Goal: Task Accomplishment & Management: Complete application form

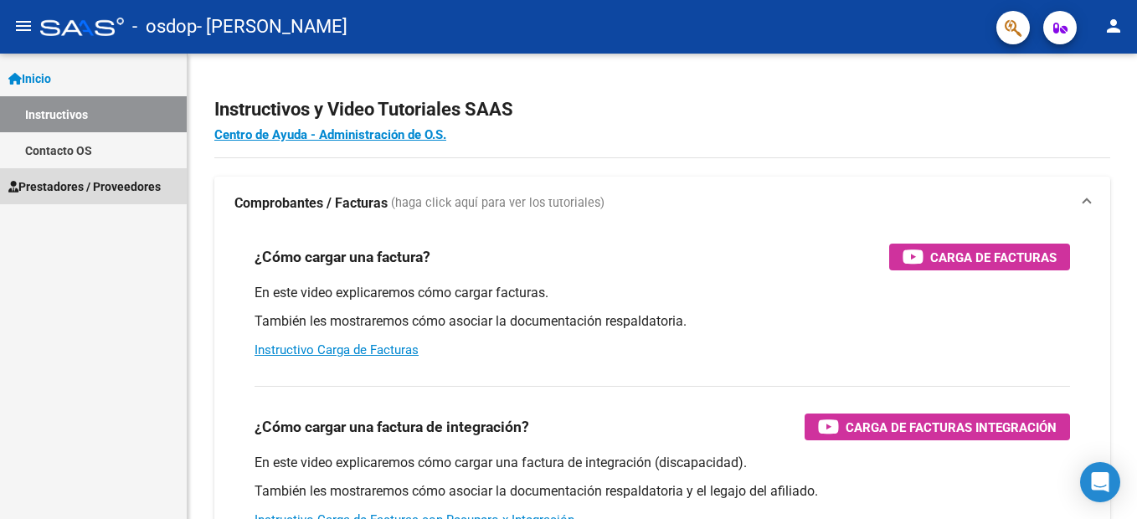
click at [133, 193] on span "Prestadores / Proveedores" at bounding box center [84, 187] width 152 height 18
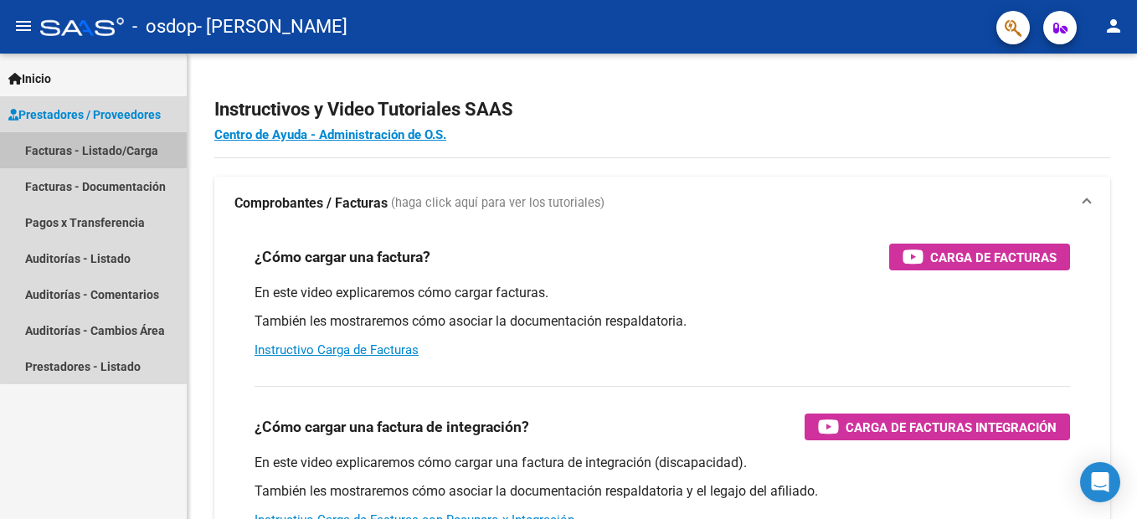
click at [130, 151] on link "Facturas - Listado/Carga" at bounding box center [93, 150] width 187 height 36
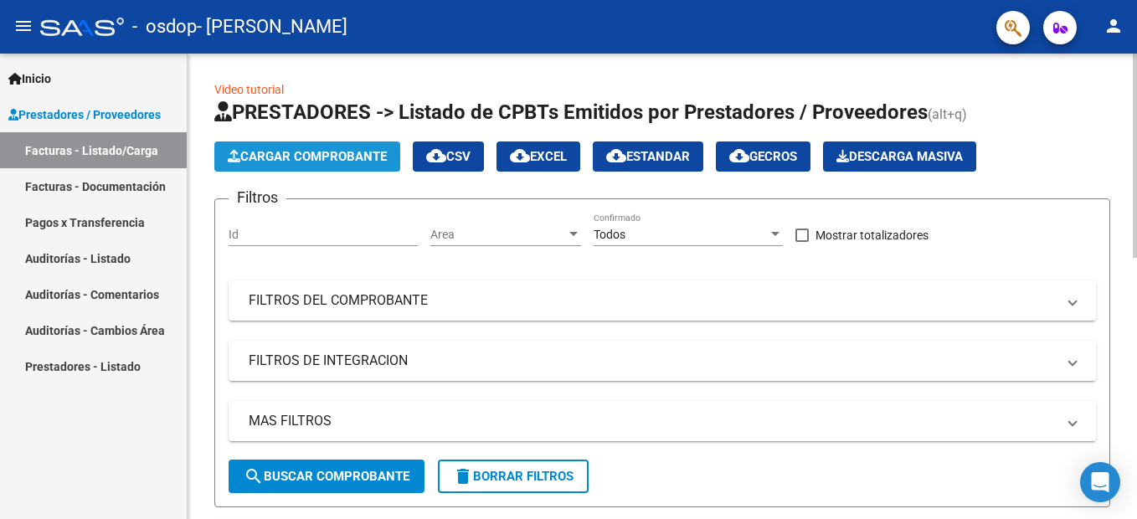
click at [362, 156] on span "Cargar Comprobante" at bounding box center [307, 156] width 159 height 15
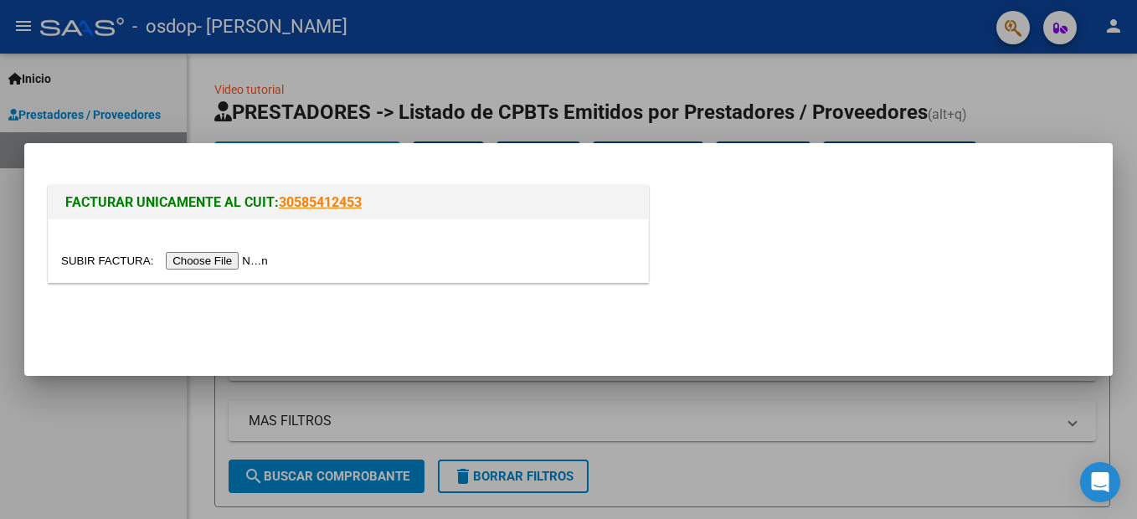
click at [207, 263] on input "file" at bounding box center [167, 261] width 212 height 18
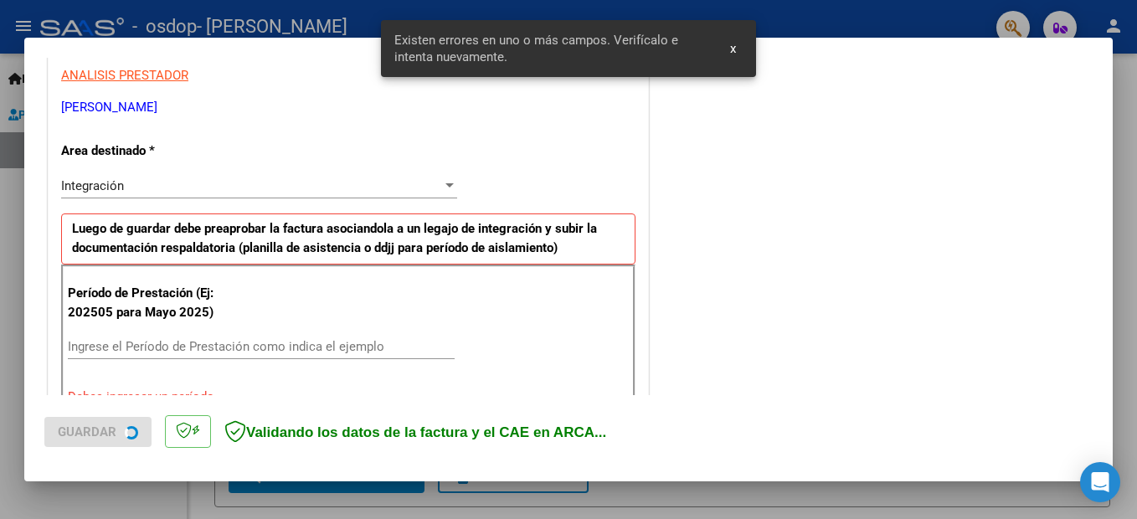
scroll to position [383, 0]
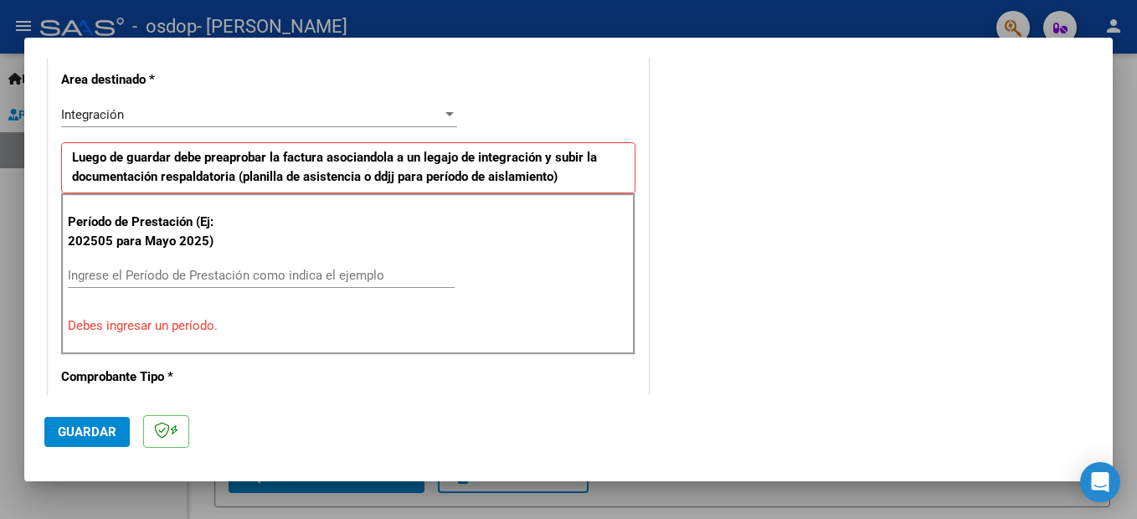
click at [178, 276] on input "Ingrese el Período de Prestación como indica el ejemplo" at bounding box center [261, 275] width 387 height 15
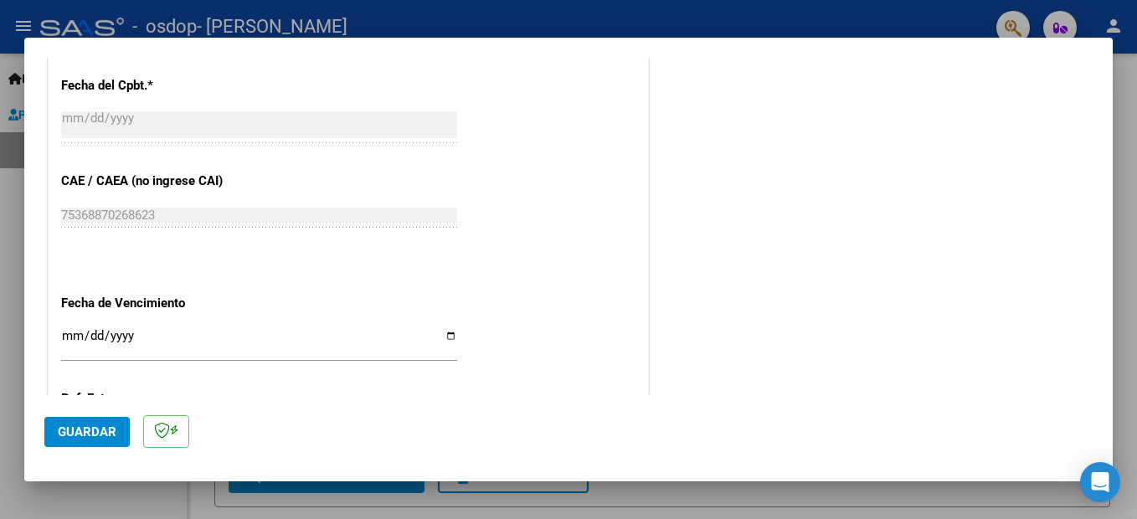
scroll to position [1053, 0]
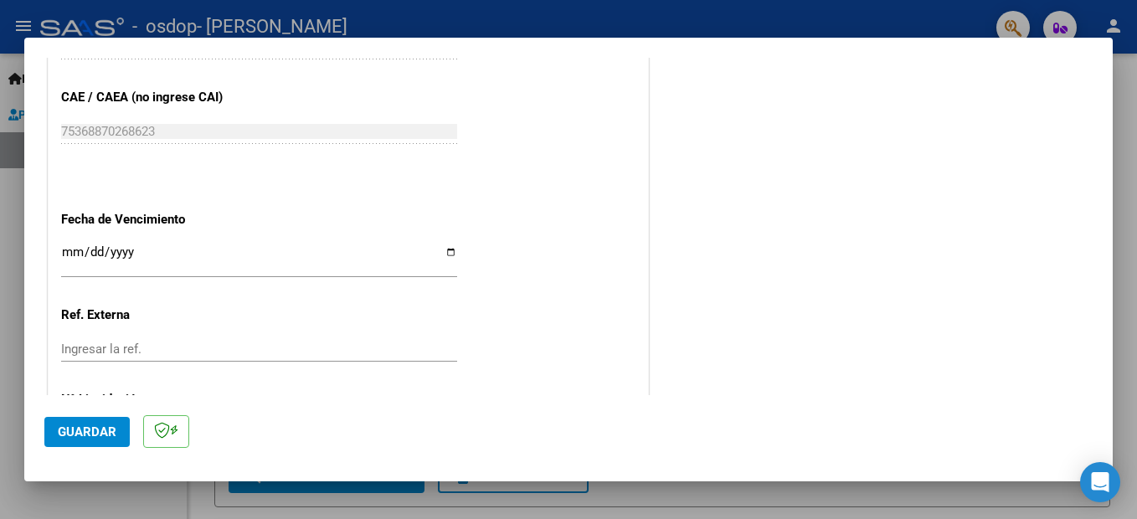
type input "202508"
click at [445, 254] on input "Ingresar la fecha" at bounding box center [259, 258] width 396 height 27
type input "[DATE]"
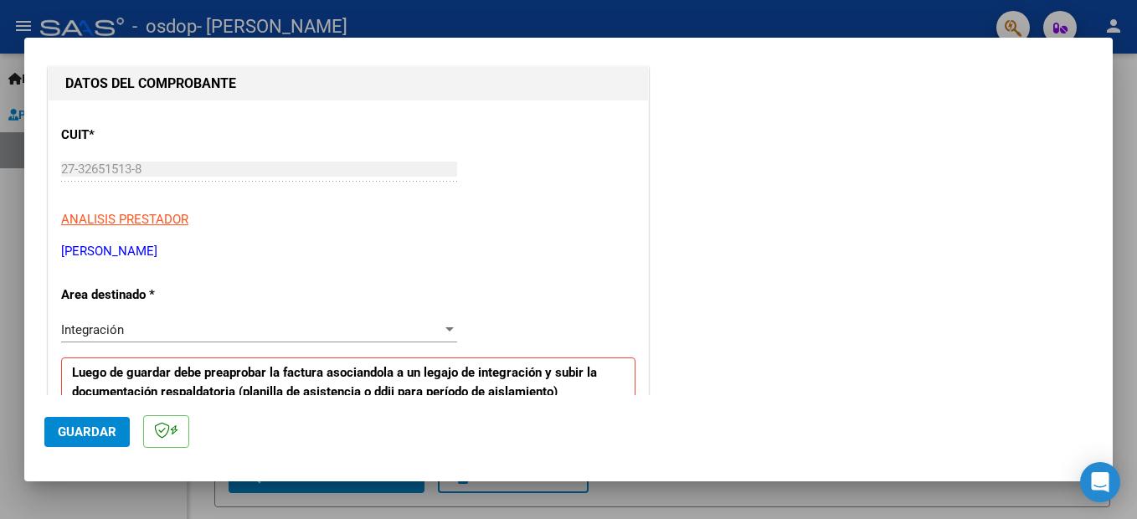
scroll to position [251, 0]
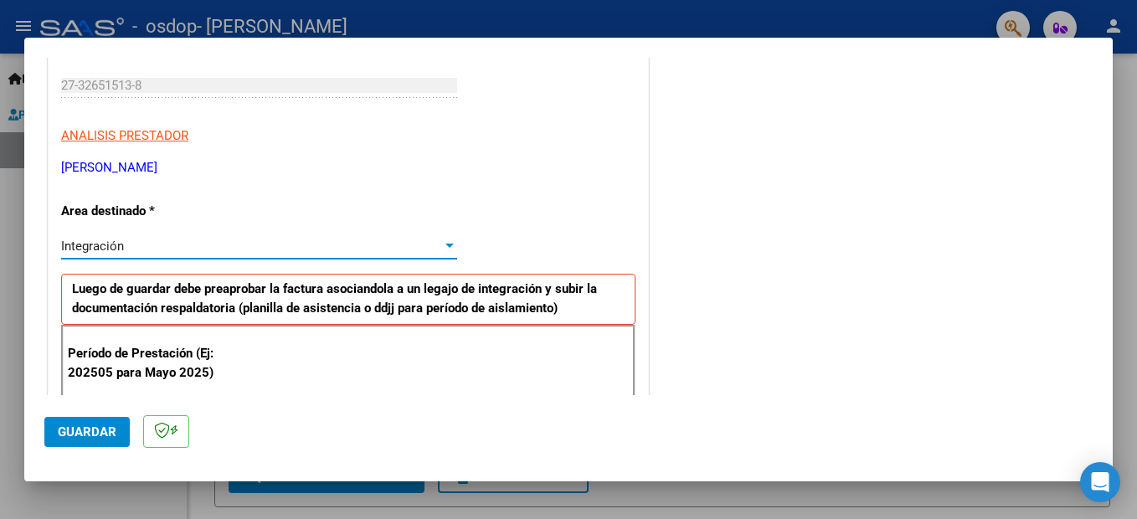
click at [445, 248] on div at bounding box center [449, 245] width 15 height 13
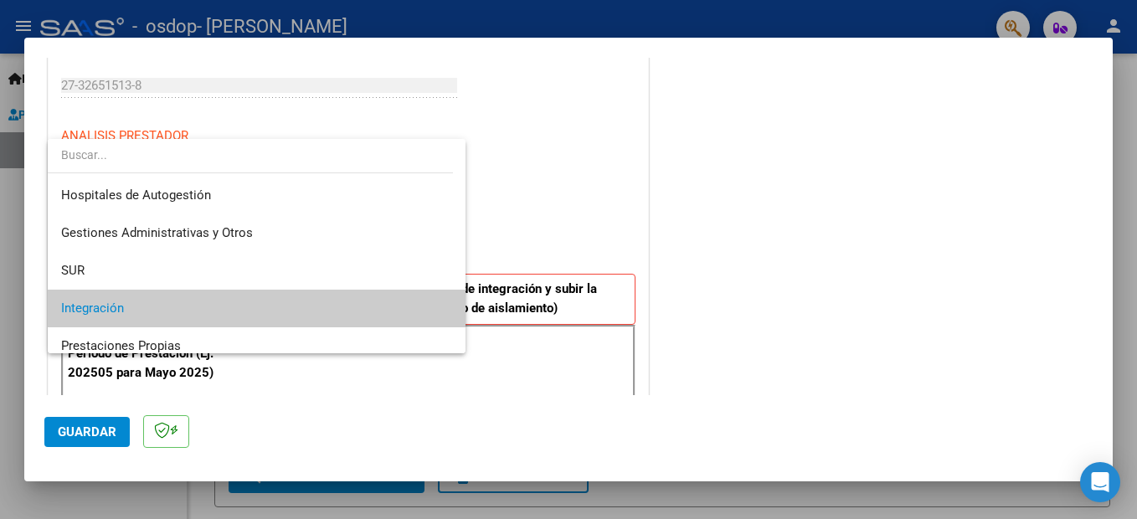
scroll to position [63, 0]
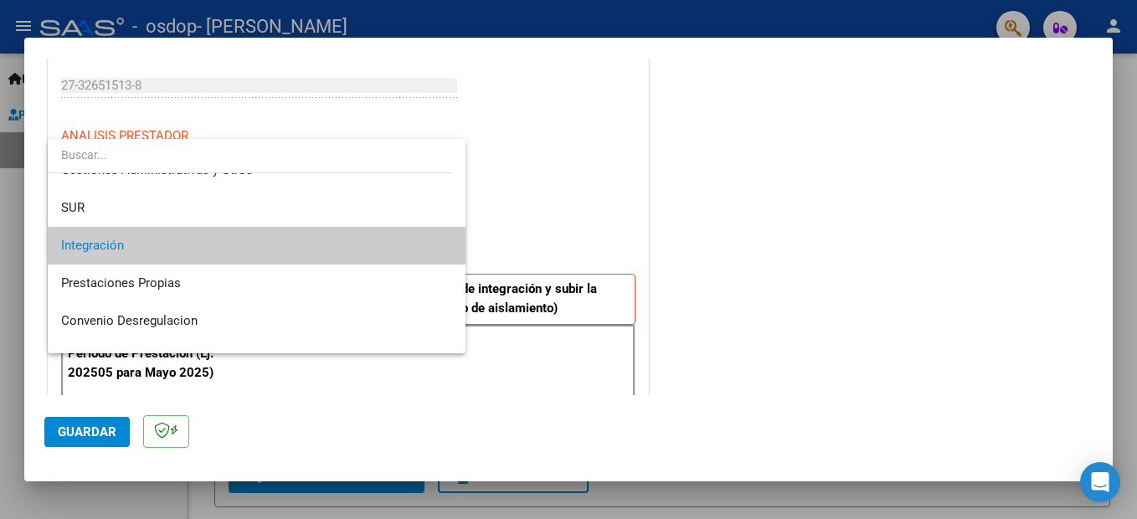
click at [337, 239] on span "Integración" at bounding box center [256, 246] width 391 height 38
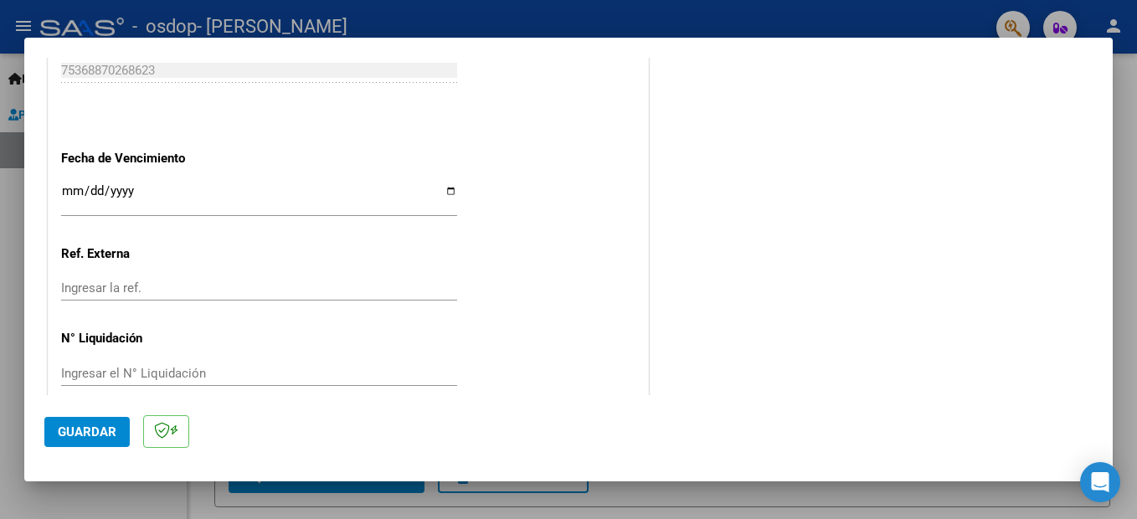
scroll to position [1136, 0]
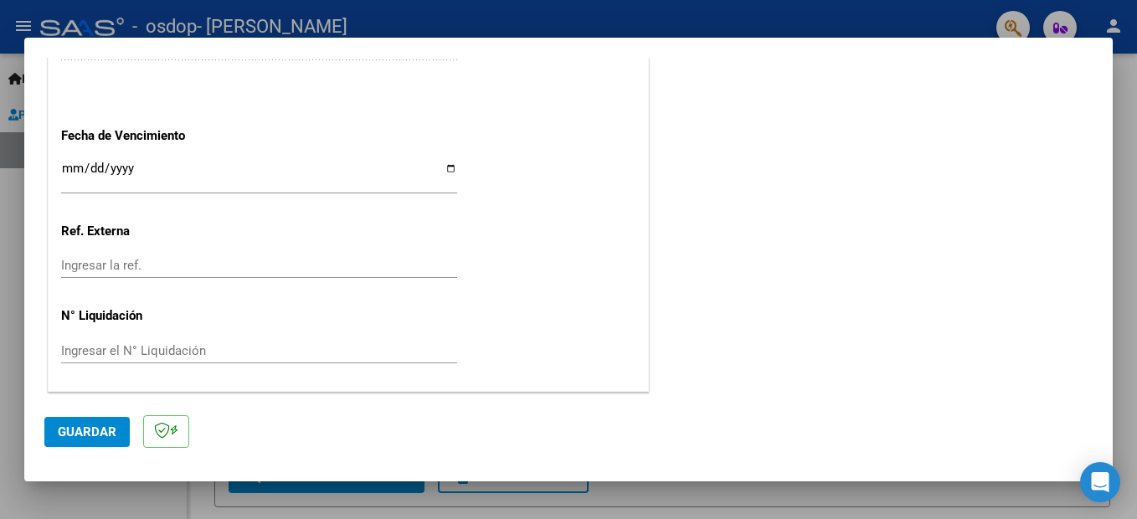
click at [106, 430] on span "Guardar" at bounding box center [87, 432] width 59 height 15
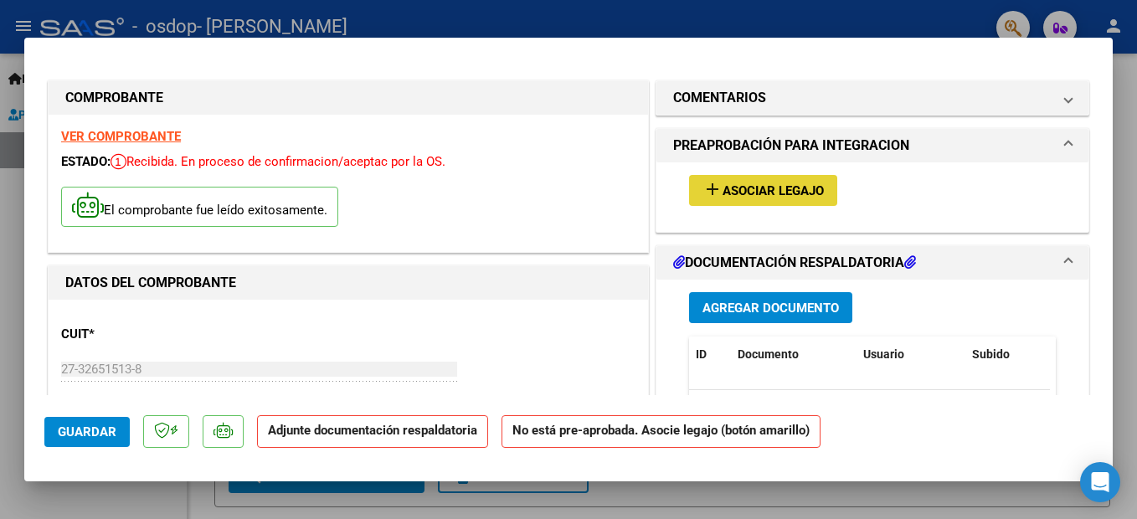
click at [768, 189] on span "Asociar Legajo" at bounding box center [773, 190] width 101 height 15
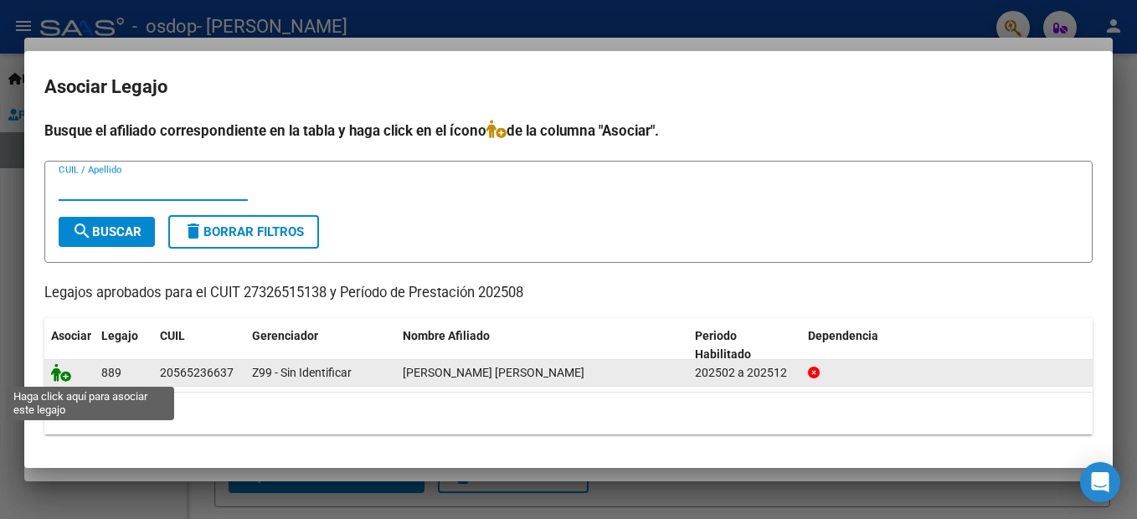
click at [63, 375] on icon at bounding box center [61, 372] width 20 height 18
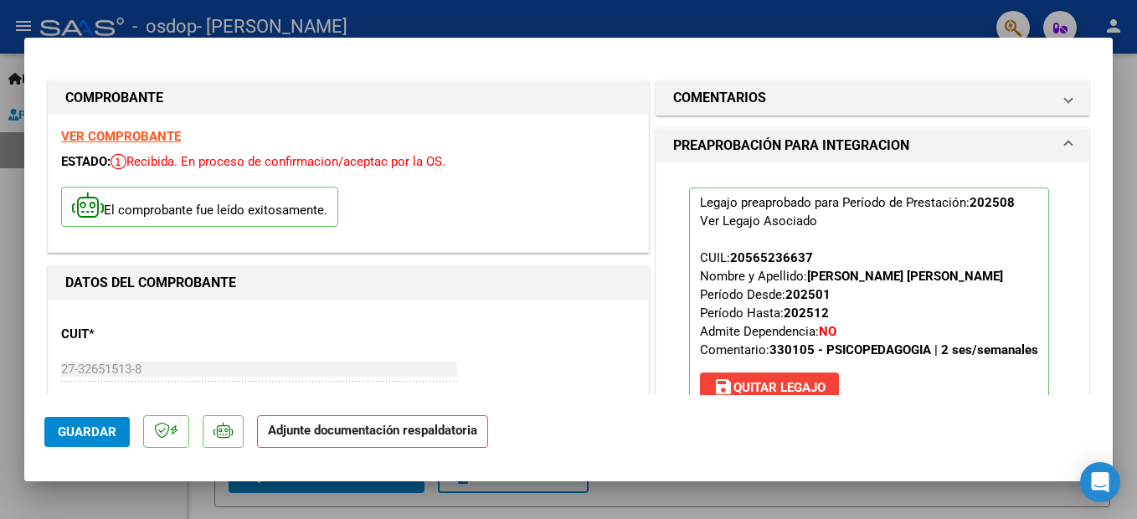
scroll to position [167, 0]
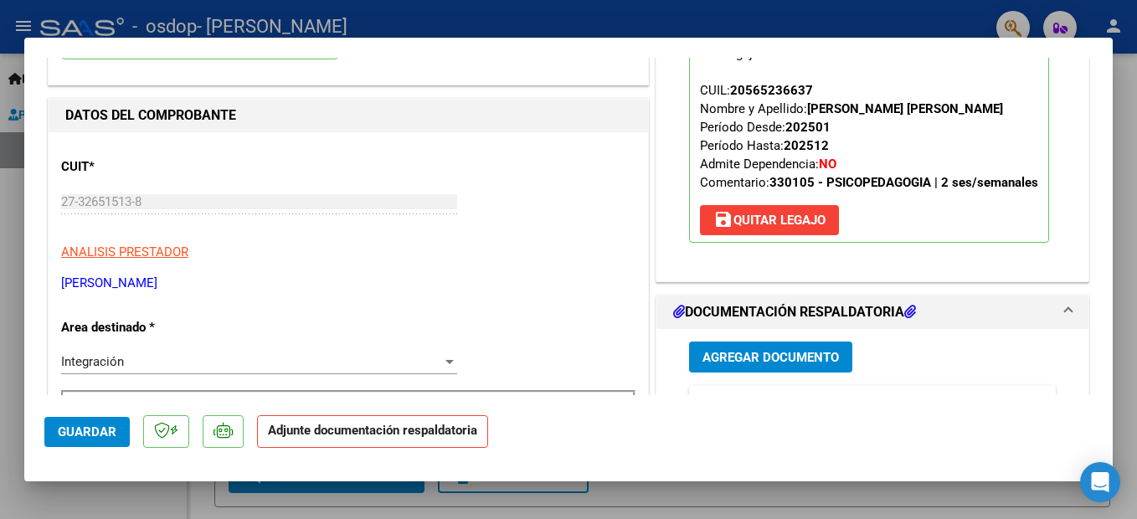
click at [764, 370] on button "Agregar Documento" at bounding box center [770, 357] width 163 height 31
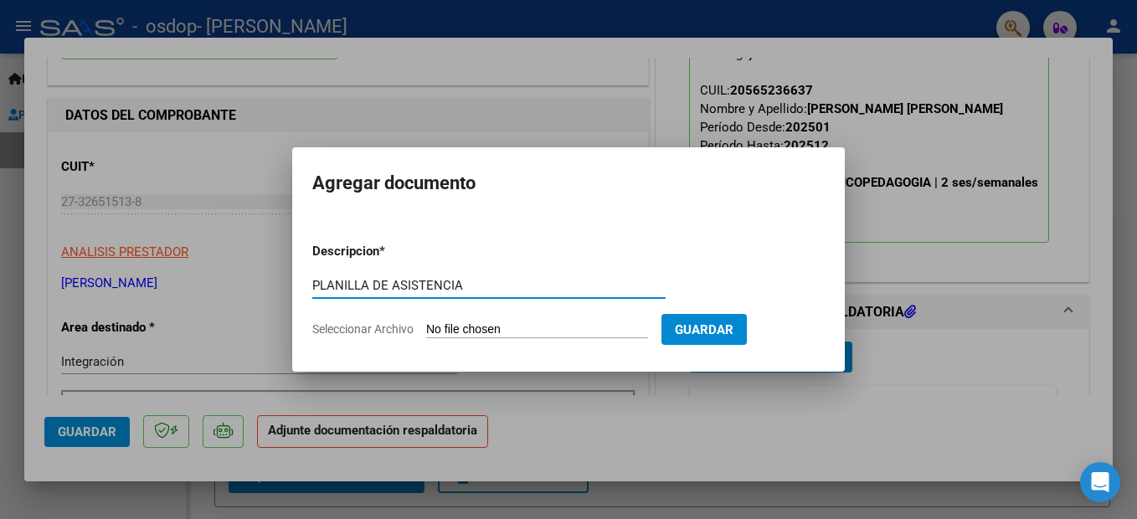
type input "PLANILLA DE ASISTENCIA"
click at [518, 328] on input "Seleccionar Archivo" at bounding box center [537, 330] width 222 height 16
type input "C:\fakepath\Planilla Scheffer-Agosto.pdf"
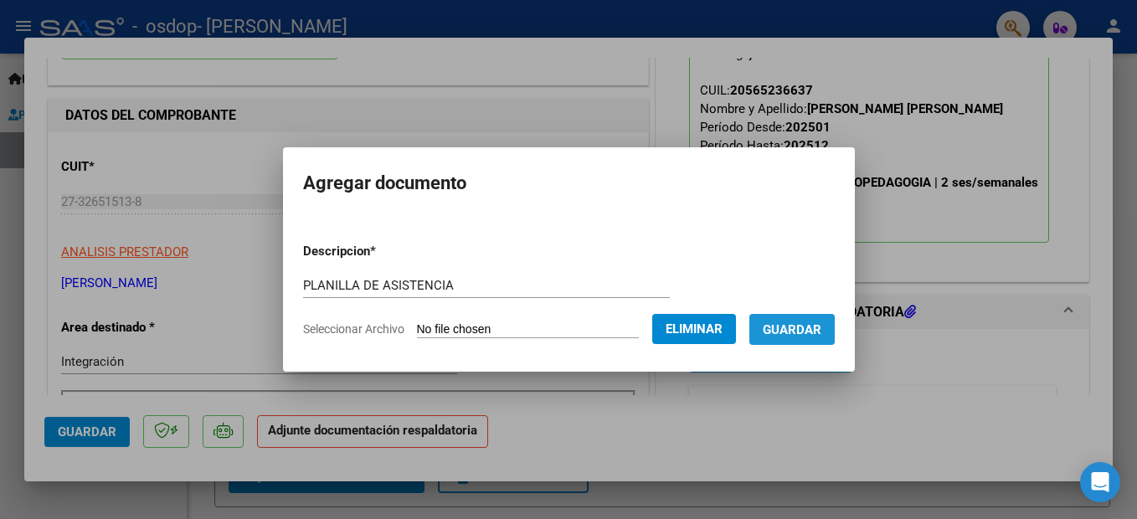
click at [796, 326] on span "Guardar" at bounding box center [792, 329] width 59 height 15
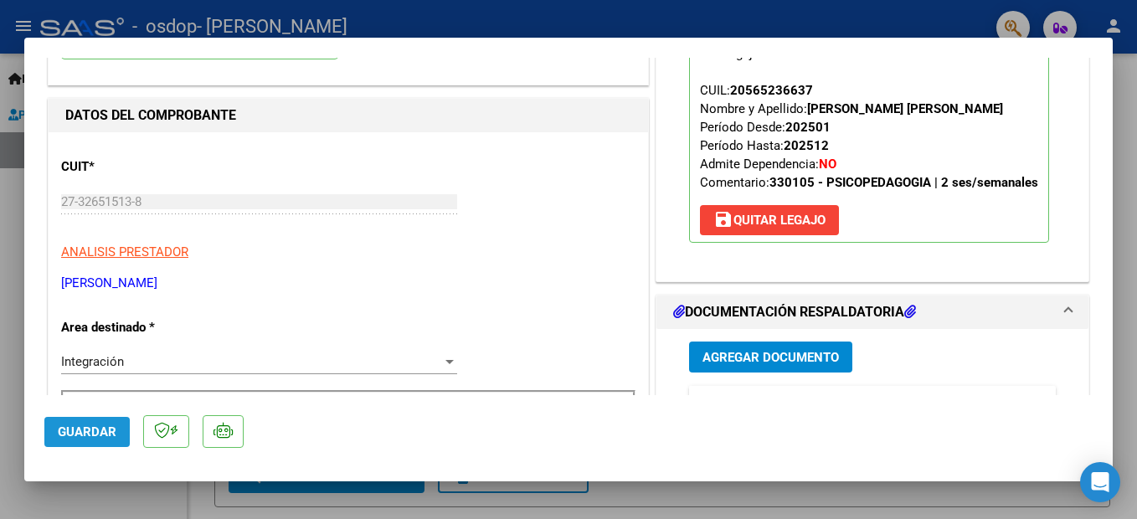
click at [89, 430] on span "Guardar" at bounding box center [87, 432] width 59 height 15
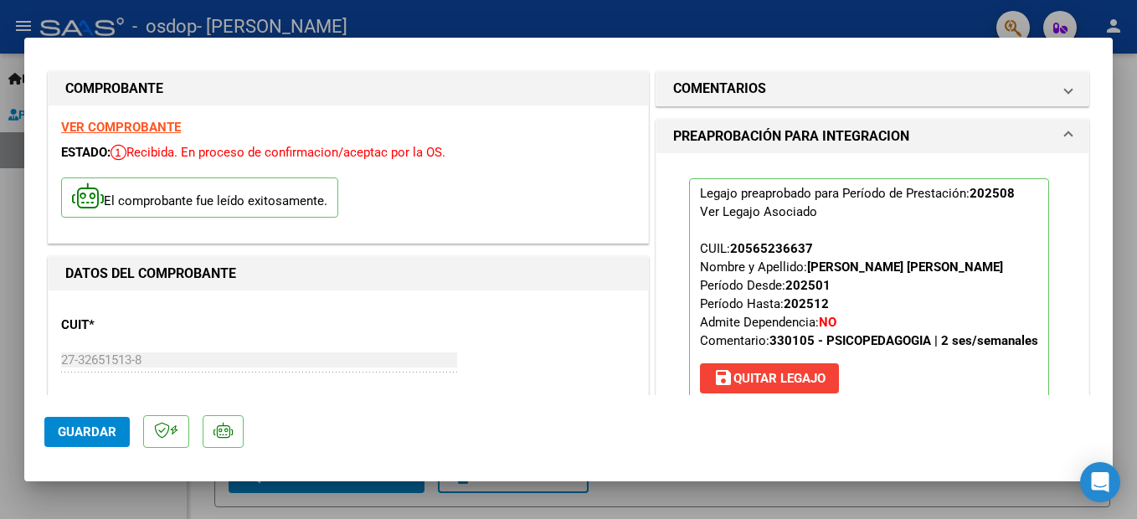
scroll to position [0, 0]
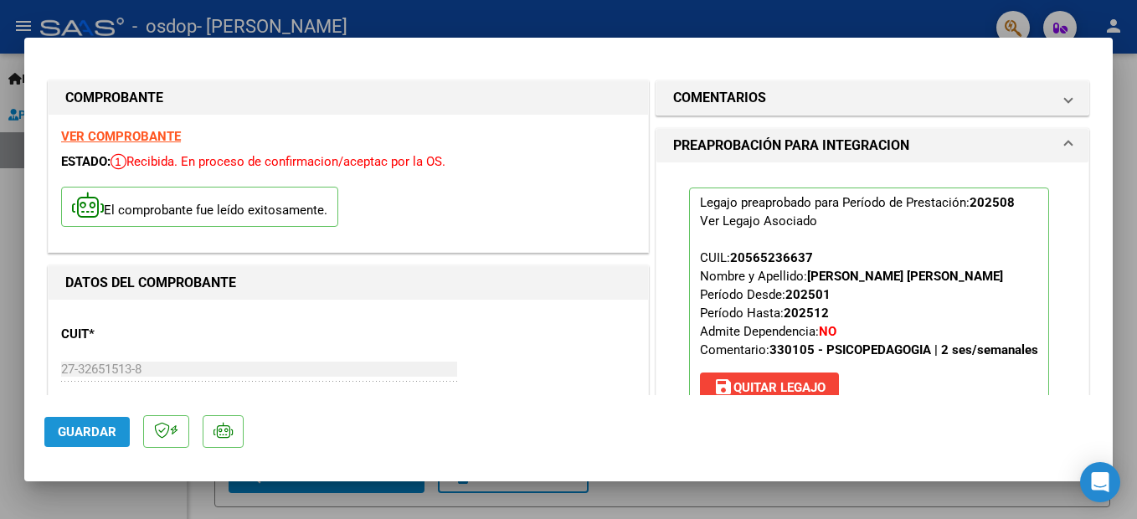
click at [95, 439] on span "Guardar" at bounding box center [87, 432] width 59 height 15
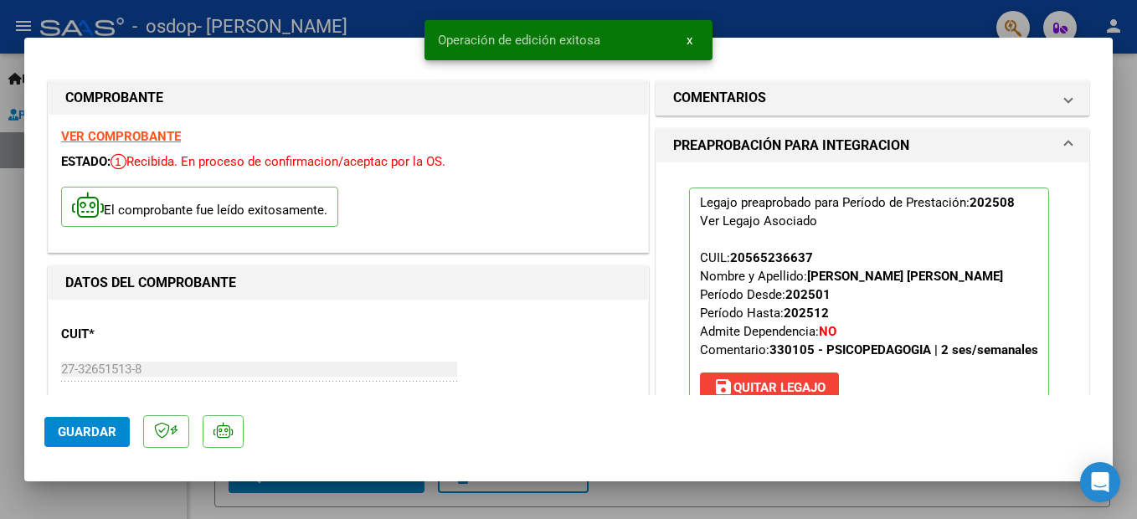
click at [1132, 83] on div at bounding box center [568, 259] width 1137 height 519
type input "$ 0,00"
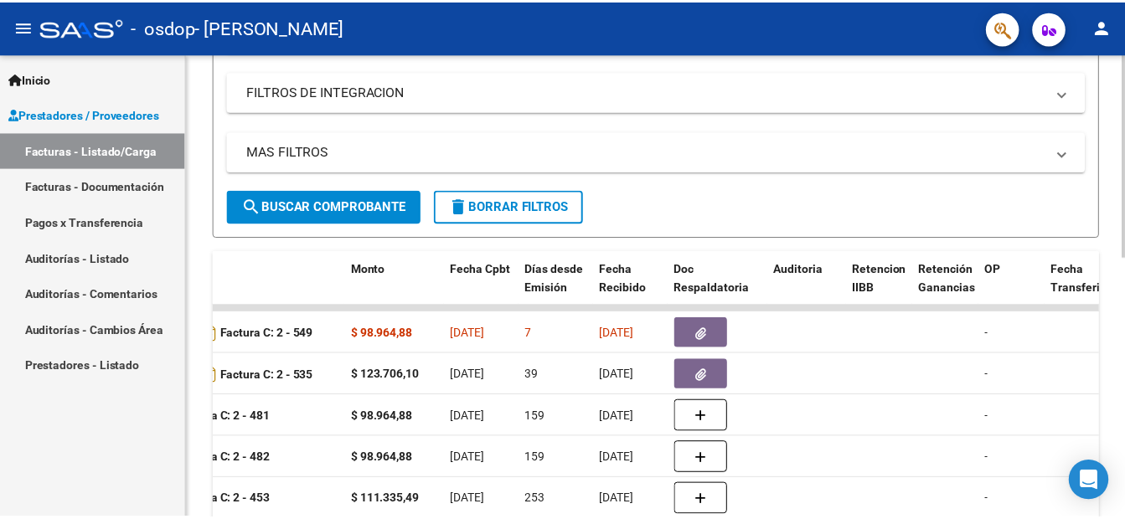
scroll to position [419, 0]
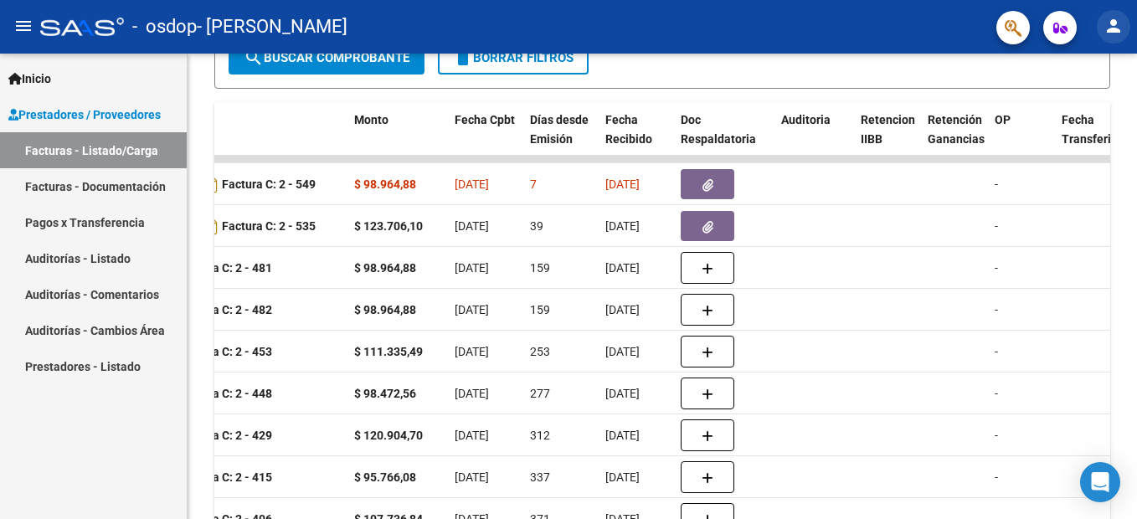
click at [1112, 38] on button "person" at bounding box center [1113, 26] width 33 height 33
click at [1079, 104] on button "exit_to_app Salir" at bounding box center [1079, 110] width 102 height 40
